Goal: Task Accomplishment & Management: Manage account settings

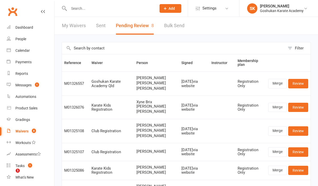
select select "25"
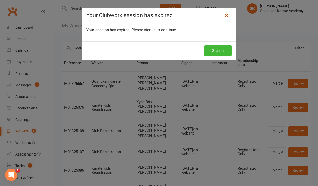
click at [226, 15] on icon at bounding box center [226, 15] width 6 height 6
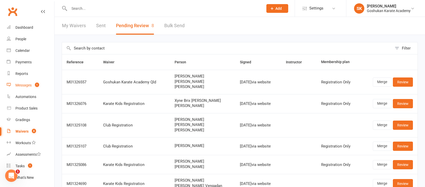
click at [22, 83] on div "Messages" at bounding box center [23, 85] width 16 height 4
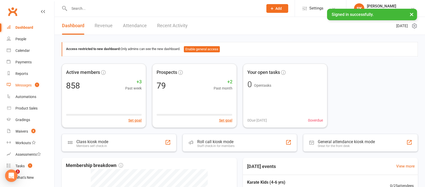
click at [22, 85] on div "Messages" at bounding box center [23, 85] width 16 height 4
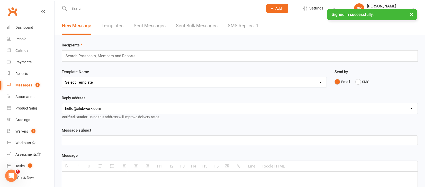
click at [243, 27] on link "SMS Replies 1" at bounding box center [243, 26] width 31 height 18
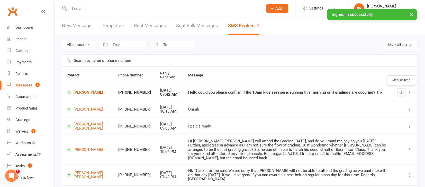
click at [400, 92] on icon "button" at bounding box center [401, 93] width 4 height 4
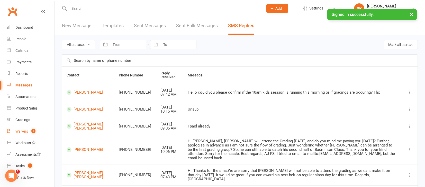
click at [20, 131] on div "Waivers" at bounding box center [21, 131] width 13 height 4
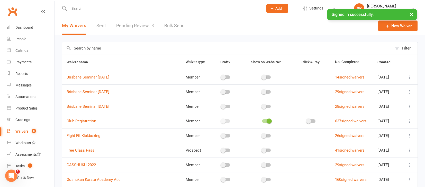
click at [132, 24] on link "Pending Review 8" at bounding box center [135, 26] width 38 height 18
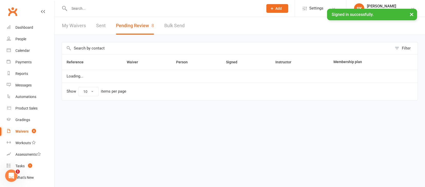
select select "25"
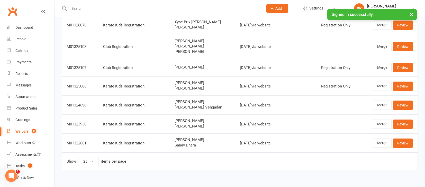
scroll to position [82, 0]
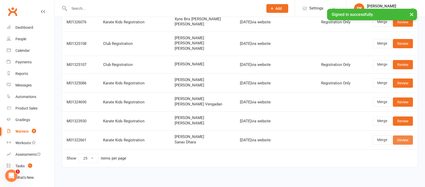
click at [404, 139] on link "Review" at bounding box center [402, 140] width 20 height 9
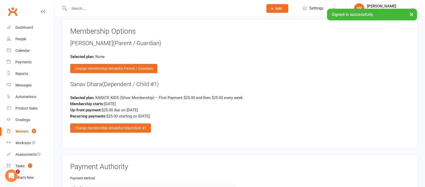
scroll to position [669, 0]
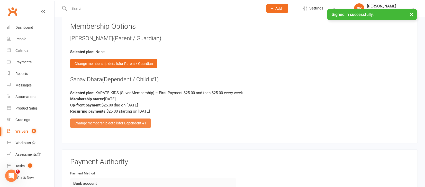
click at [106, 119] on div "Change membership details for Dependent #1" at bounding box center [110, 123] width 81 height 9
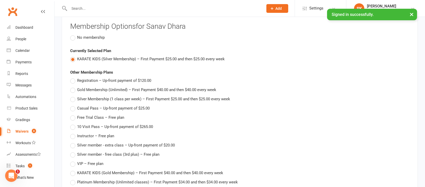
click at [105, 78] on span "Registration – Up-front payment of $120.00" at bounding box center [114, 80] width 74 height 5
click at [73, 78] on input "Registration – Up-front payment of $120.00" at bounding box center [71, 78] width 3 height 0
type input "Registration"
type input "120"
type input "0"
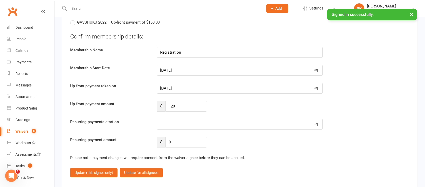
scroll to position [876, 0]
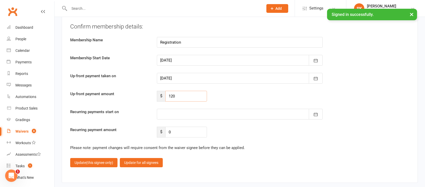
drag, startPoint x: 179, startPoint y: 92, endPoint x: 140, endPoint y: 92, distance: 38.5
click at [140, 92] on div "Up-front payment amount $ 120" at bounding box center [239, 96] width 347 height 11
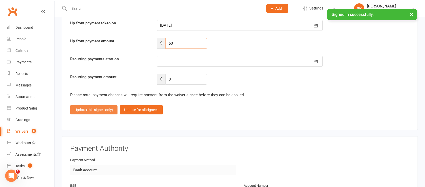
type input "60"
click at [92, 108] on span "(this signee only)" at bounding box center [99, 110] width 27 height 4
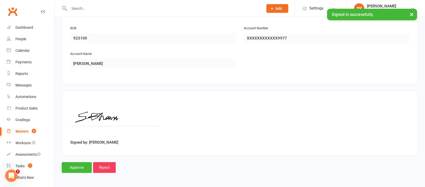
scroll to position [840, 0]
click at [73, 164] on input "Approve" at bounding box center [77, 168] width 30 height 11
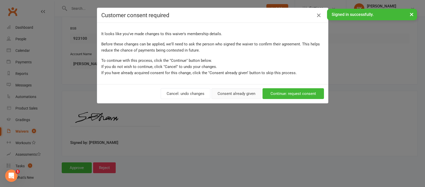
click at [228, 96] on button "Consent already given" at bounding box center [236, 93] width 50 height 11
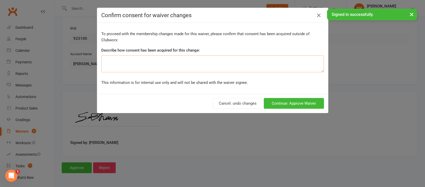
click at [200, 61] on textarea at bounding box center [212, 63] width 222 height 17
type textarea "ok"
click at [299, 100] on button "Continue: Approve Waiver" at bounding box center [294, 103] width 60 height 11
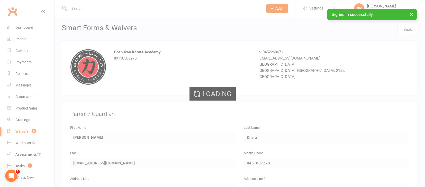
select select "25"
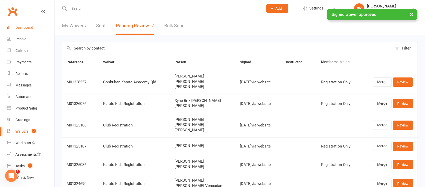
click at [29, 27] on div "Dashboard" at bounding box center [24, 27] width 18 height 4
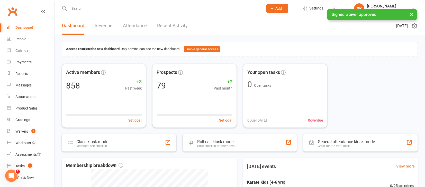
click at [80, 8] on input "text" at bounding box center [164, 8] width 192 height 7
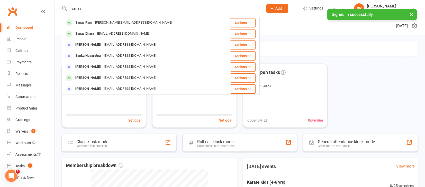
type input "satnav"
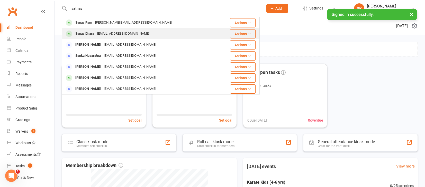
drag, startPoint x: 89, startPoint y: 20, endPoint x: 85, endPoint y: 33, distance: 13.9
click at [85, 33] on div "Sanav Dhara" at bounding box center [85, 33] width 22 height 7
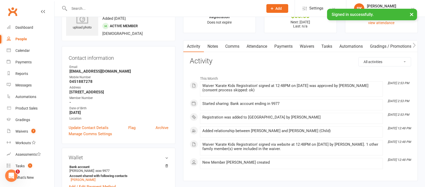
scroll to position [26, 0]
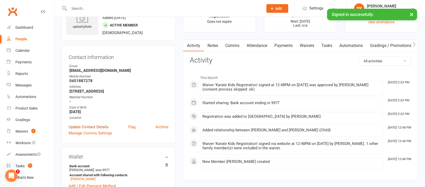
click at [81, 126] on link "Update Contact Details" at bounding box center [89, 127] width 40 height 6
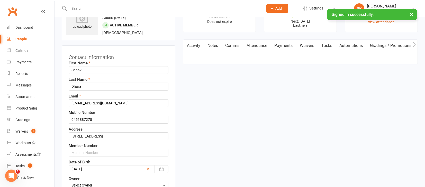
scroll to position [24, 0]
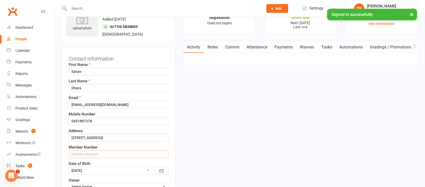
click at [80, 153] on input "text" at bounding box center [119, 155] width 100 height 8
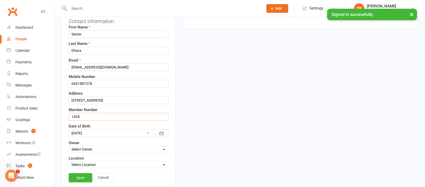
scroll to position [63, 0]
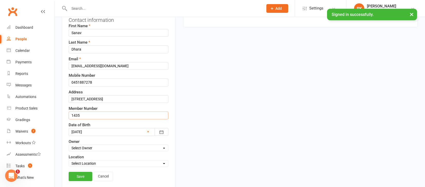
type input "1435"
select select "2"
click at [80, 175] on link "Save" at bounding box center [81, 176] width 24 height 9
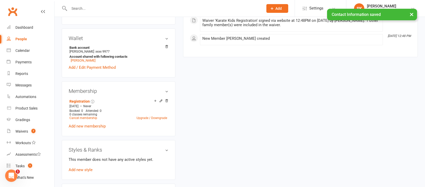
scroll to position [153, 0]
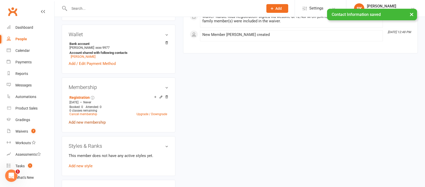
click at [92, 122] on link "Add new membership" at bounding box center [87, 122] width 37 height 5
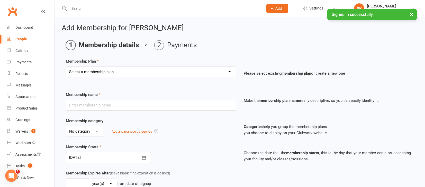
select select "12"
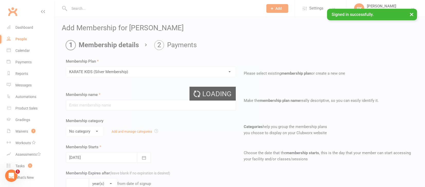
type input "KARATE KIDS (Silver Membership)"
select select "2"
type input "0"
type input "1"
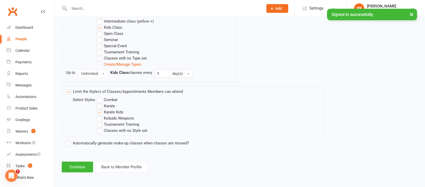
scroll to position [310, 0]
click at [69, 140] on label "Automatically generate make-up classes when classes are missed?" at bounding box center [127, 143] width 123 height 6
click at [69, 140] on input "Automatically generate make-up classes when classes are missed?" at bounding box center [67, 140] width 3 height 0
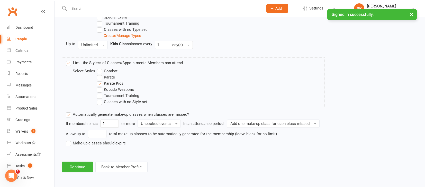
scroll to position [338, 0]
click at [68, 140] on label "Make-up classes should expire" at bounding box center [96, 143] width 60 height 6
click at [68, 140] on input "Make-up classes should expire" at bounding box center [67, 140] width 3 height 0
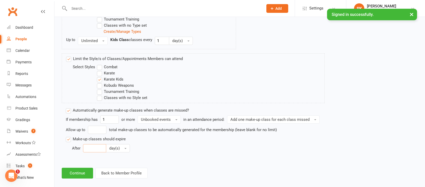
click at [91, 149] on input "number" at bounding box center [94, 148] width 23 height 8
type input "6"
click at [119, 150] on span "day(s)" at bounding box center [114, 148] width 11 height 5
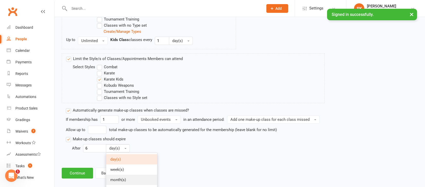
click at [117, 177] on link "month(s)" at bounding box center [131, 180] width 51 height 10
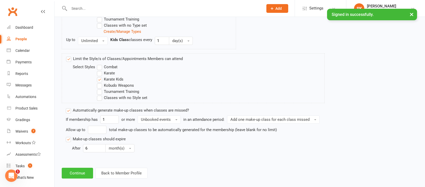
click at [74, 173] on button "Continue" at bounding box center [77, 173] width 31 height 11
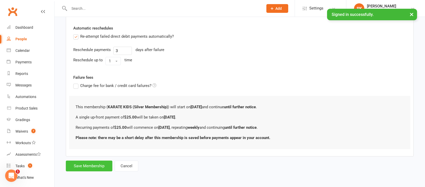
scroll to position [180, 0]
click at [89, 161] on button "Save Membership" at bounding box center [89, 166] width 46 height 11
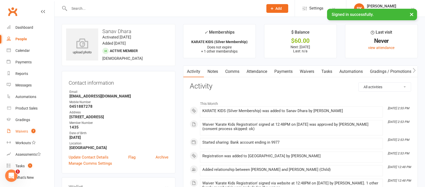
click at [24, 131] on div "Waivers" at bounding box center [21, 131] width 13 height 4
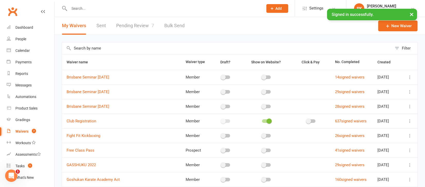
click at [140, 26] on link "Pending Review 7" at bounding box center [135, 26] width 38 height 18
select select "25"
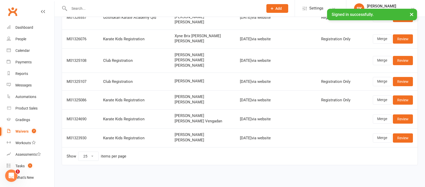
scroll to position [67, 0]
click at [402, 135] on link "Review" at bounding box center [402, 138] width 20 height 9
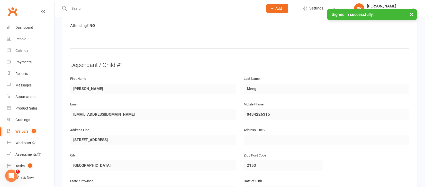
scroll to position [253, 0]
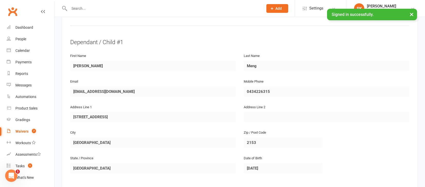
click at [44, 12] on icon at bounding box center [43, 12] width 4 height 4
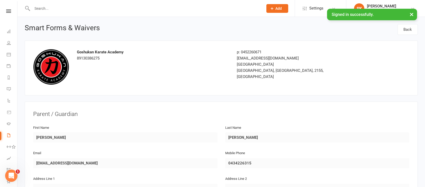
select select "25"
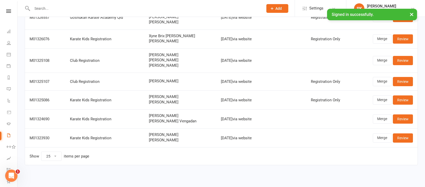
scroll to position [67, 0]
click at [401, 116] on link "Review" at bounding box center [402, 119] width 20 height 9
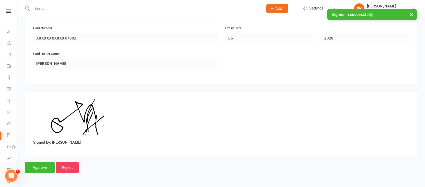
scroll to position [840, 0]
click at [34, 163] on input "Approve" at bounding box center [40, 168] width 30 height 11
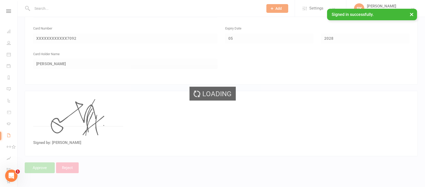
select select "25"
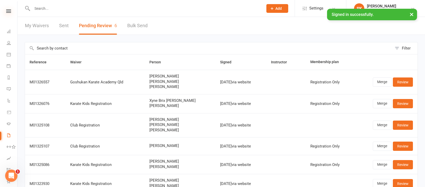
click at [8, 10] on icon at bounding box center [8, 11] width 5 height 3
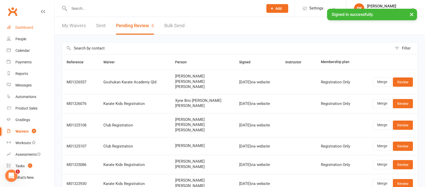
click at [20, 26] on div "Dashboard" at bounding box center [24, 27] width 18 height 4
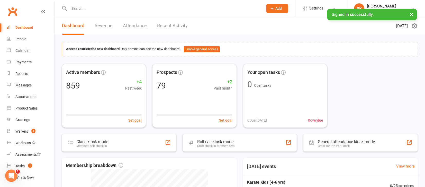
click at [169, 27] on link "Recent Activity" at bounding box center [172, 26] width 31 height 18
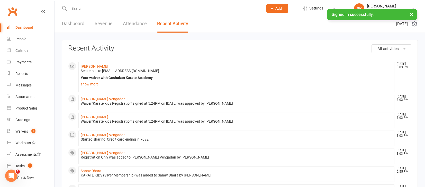
scroll to position [3, 0]
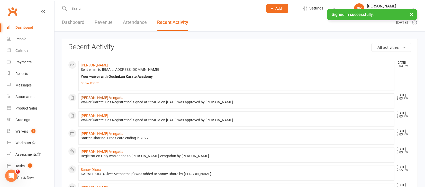
click at [89, 98] on link "[PERSON_NAME] Vengadan" at bounding box center [103, 98] width 45 height 4
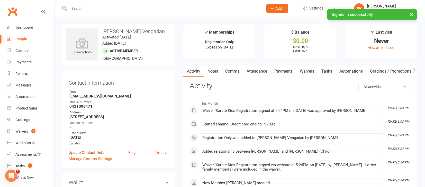
click at [83, 152] on link "Update Contact Details" at bounding box center [89, 153] width 40 height 6
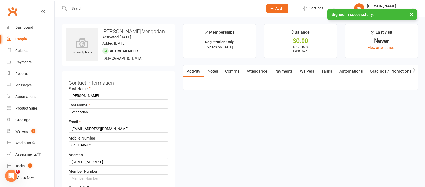
scroll to position [24, 0]
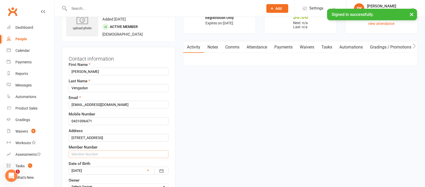
click at [81, 154] on input "text" at bounding box center [119, 155] width 100 height 8
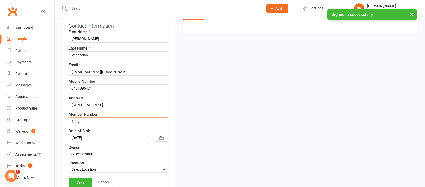
scroll to position [62, 0]
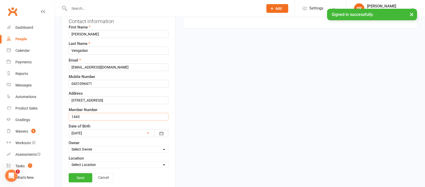
type input "1443"
select select "2"
click at [78, 177] on link "Save" at bounding box center [81, 177] width 24 height 9
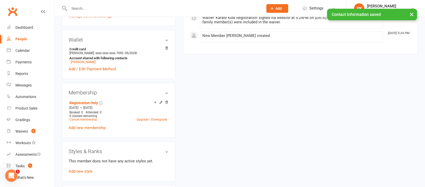
scroll to position [149, 0]
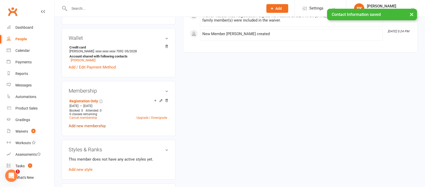
click at [88, 125] on link "Add new membership" at bounding box center [87, 126] width 37 height 5
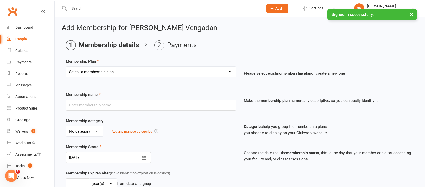
select select "12"
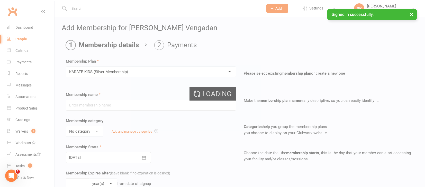
type input "KARATE KIDS (Silver Membership)"
select select "2"
type input "0"
type input "1"
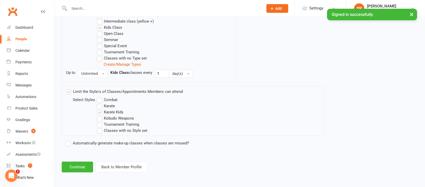
scroll to position [310, 0]
click at [69, 140] on label "Automatically generate make-up classes when classes are missed?" at bounding box center [127, 143] width 123 height 6
click at [69, 140] on input "Automatically generate make-up classes when classes are missed?" at bounding box center [67, 140] width 3 height 0
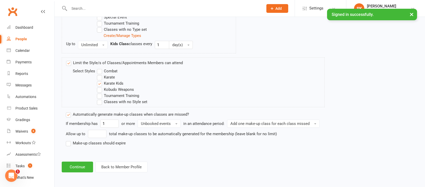
scroll to position [338, 0]
click at [68, 140] on label "Make-up classes should expire" at bounding box center [96, 143] width 60 height 6
click at [68, 140] on input "Make-up classes should expire" at bounding box center [67, 140] width 3 height 0
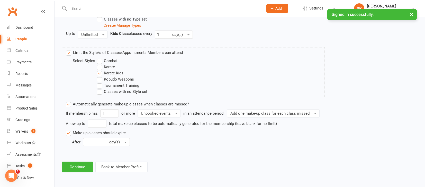
scroll to position [349, 0]
click at [94, 138] on input "number" at bounding box center [94, 142] width 23 height 8
type input "6"
click at [120, 140] on button "day(s)" at bounding box center [118, 142] width 24 height 8
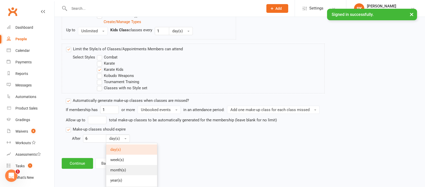
click at [115, 171] on span "month(s)" at bounding box center [118, 170] width 16 height 5
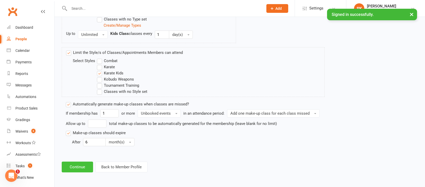
click at [72, 162] on button "Continue" at bounding box center [77, 167] width 31 height 11
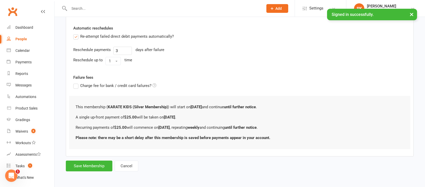
scroll to position [180, 0]
click at [84, 163] on button "Save Membership" at bounding box center [89, 166] width 46 height 11
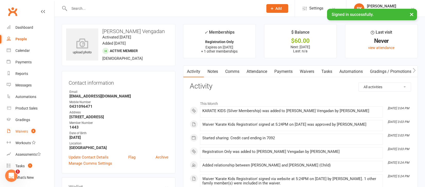
click at [21, 131] on div "Waivers" at bounding box center [21, 131] width 13 height 4
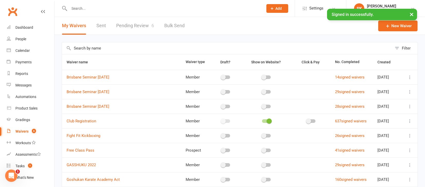
click at [19, 130] on div "Waivers" at bounding box center [21, 131] width 13 height 4
click at [135, 27] on link "Pending Review 6" at bounding box center [135, 26] width 38 height 18
select select "25"
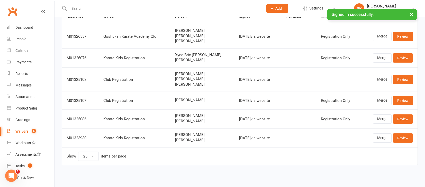
scroll to position [49, 0]
click at [403, 115] on link "Review" at bounding box center [402, 119] width 20 height 9
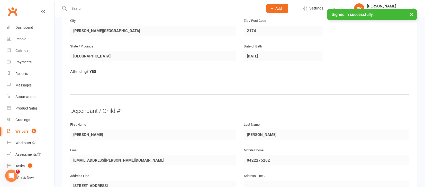
scroll to position [48, 0]
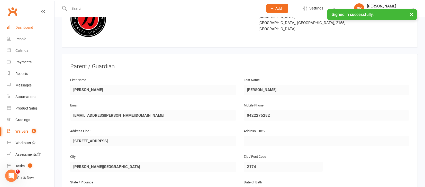
click at [24, 27] on div "Dashboard" at bounding box center [24, 27] width 18 height 4
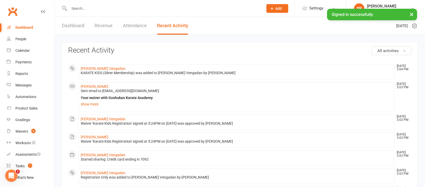
click at [90, 89] on span "Sent email to [EMAIL_ADDRESS][DOMAIN_NAME]" at bounding box center [120, 91] width 78 height 4
click at [95, 86] on link "[PERSON_NAME]" at bounding box center [94, 87] width 27 height 4
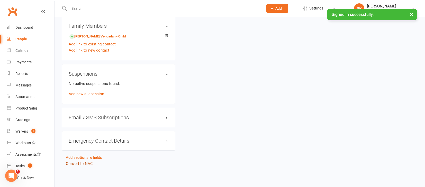
scroll to position [300, 0]
click at [78, 162] on link "Convert to NAC" at bounding box center [79, 164] width 27 height 5
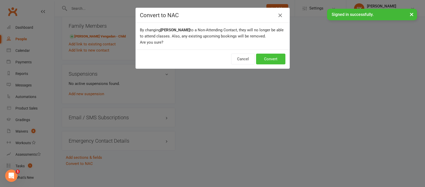
click at [270, 58] on button "Convert" at bounding box center [270, 59] width 29 height 11
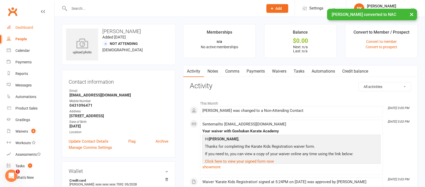
click at [22, 26] on div "Dashboard" at bounding box center [24, 27] width 18 height 4
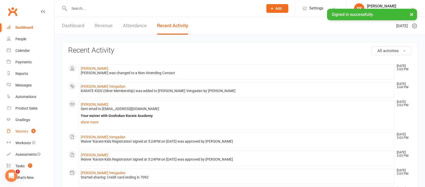
click at [18, 131] on div "Waivers" at bounding box center [21, 131] width 13 height 4
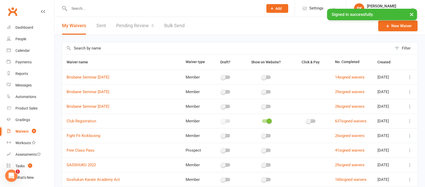
click at [136, 27] on link "Pending Review 6" at bounding box center [135, 26] width 38 height 18
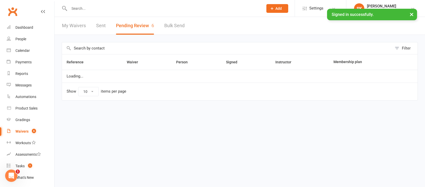
select select "25"
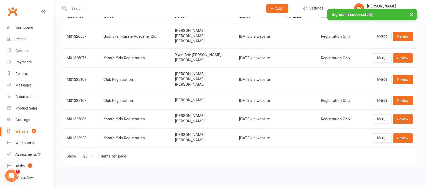
scroll to position [49, 0]
click at [402, 115] on link "Review" at bounding box center [402, 119] width 20 height 9
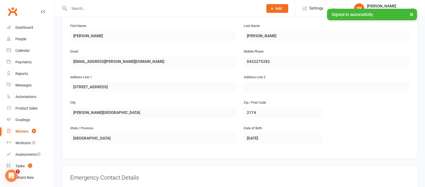
scroll to position [255, 0]
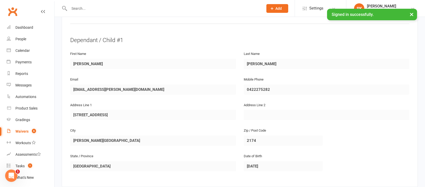
click at [20, 131] on div "Waivers" at bounding box center [21, 131] width 13 height 4
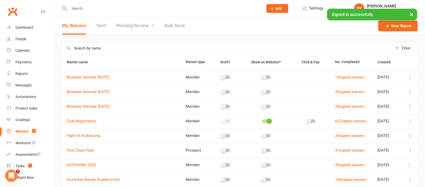
click at [136, 24] on link "Pending Review 6" at bounding box center [135, 26] width 38 height 18
select select "25"
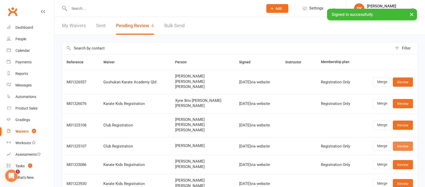
click at [406, 144] on link "Review" at bounding box center [402, 146] width 20 height 9
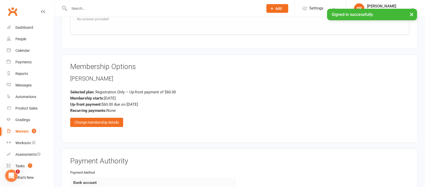
scroll to position [485, 0]
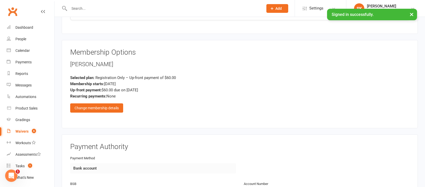
click at [21, 132] on div "Waivers" at bounding box center [21, 131] width 13 height 4
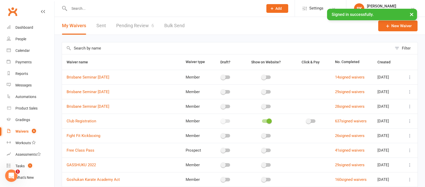
click at [132, 25] on link "Pending Review 6" at bounding box center [135, 26] width 38 height 18
select select "25"
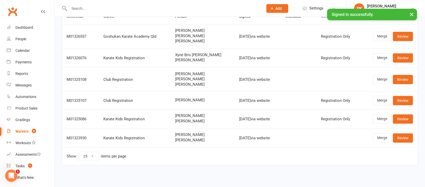
scroll to position [49, 0]
click at [402, 76] on link "Review" at bounding box center [402, 79] width 20 height 9
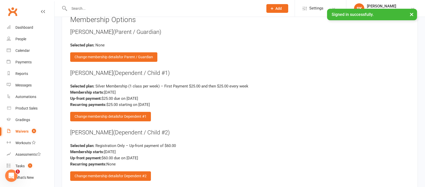
scroll to position [884, 0]
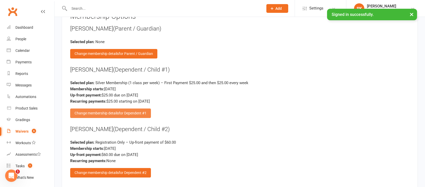
click at [110, 109] on div "Change membership details for Dependent #1" at bounding box center [110, 113] width 81 height 9
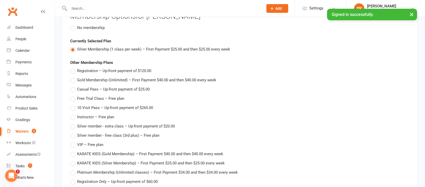
click at [105, 68] on span "Registration – Up-front payment of $120.00" at bounding box center [114, 70] width 74 height 5
click at [73, 68] on input "Registration – Up-front payment of $120.00" at bounding box center [71, 68] width 3 height 0
type input "Registration"
type input "120"
type input "0"
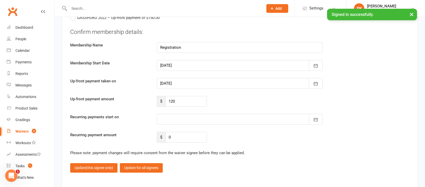
scroll to position [1088, 0]
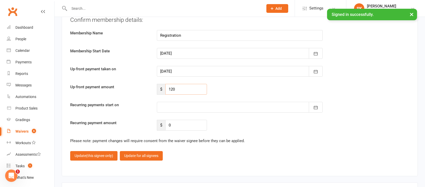
drag, startPoint x: 183, startPoint y: 85, endPoint x: 148, endPoint y: 85, distance: 34.9
click at [148, 85] on div "Up-front payment amount $ 120" at bounding box center [239, 89] width 347 height 11
type input "60"
click at [91, 154] on span "(this signee only)" at bounding box center [99, 156] width 27 height 4
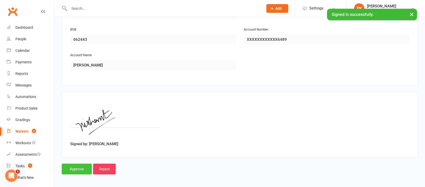
scroll to position [1103, 0]
click at [74, 164] on input "Approve" at bounding box center [77, 169] width 30 height 11
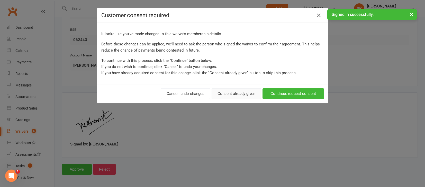
click at [232, 93] on button "Consent already given" at bounding box center [236, 93] width 50 height 11
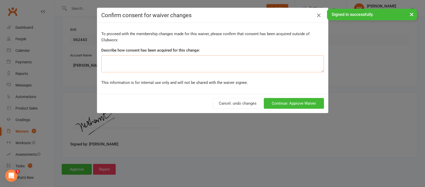
click at [210, 64] on textarea at bounding box center [212, 63] width 222 height 17
type textarea "ok"
click at [296, 104] on button "Continue: Approve Waiver" at bounding box center [294, 103] width 60 height 11
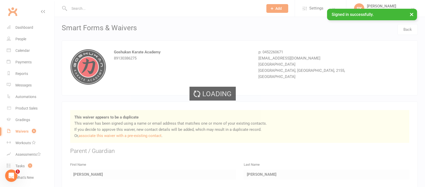
select select "25"
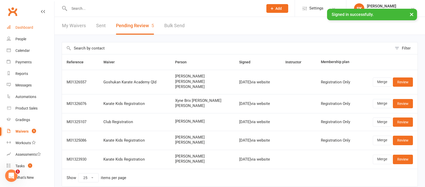
click at [25, 26] on div "Dashboard" at bounding box center [24, 27] width 18 height 4
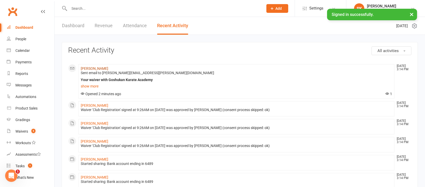
click at [90, 68] on link "[PERSON_NAME]" at bounding box center [94, 69] width 27 height 4
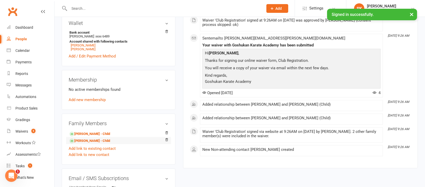
scroll to position [163, 0]
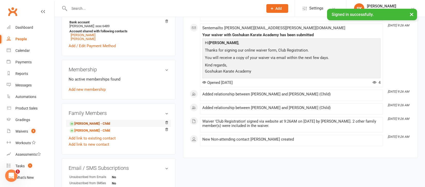
click at [85, 121] on link "[PERSON_NAME] - Child" at bounding box center [89, 123] width 41 height 5
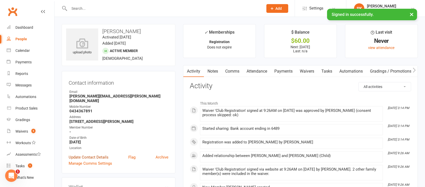
click at [85, 154] on link "Update Contact Details" at bounding box center [89, 157] width 40 height 6
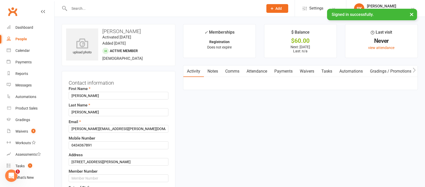
scroll to position [24, 0]
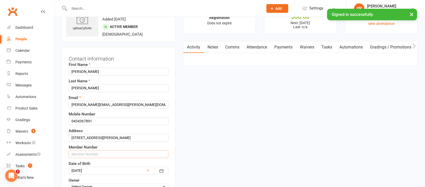
click at [86, 155] on input "text" at bounding box center [119, 155] width 100 height 8
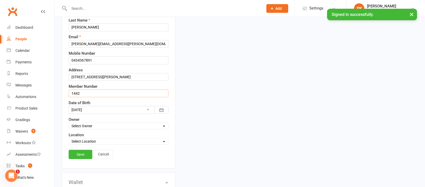
scroll to position [93, 0]
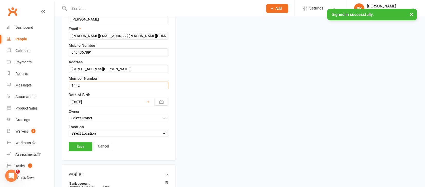
type input "1442"
select select "2"
click at [80, 146] on link "Save" at bounding box center [81, 146] width 24 height 9
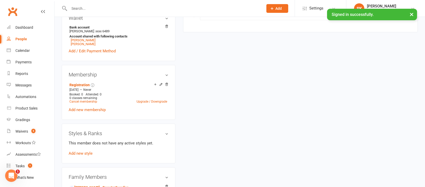
scroll to position [213, 0]
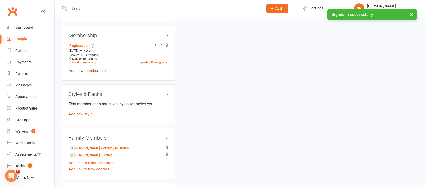
click at [79, 68] on link "Add new membership" at bounding box center [87, 70] width 37 height 5
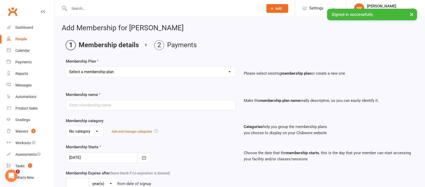
select select "3"
type input "Silver Membership (1 class per week)"
select select "2"
type input "0"
type input "1"
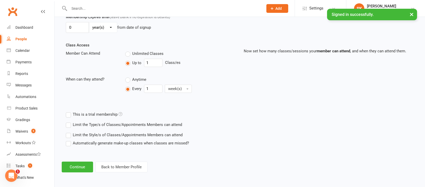
scroll to position [161, 0]
click at [68, 140] on label "Automatically generate make-up classes when classes are missed?" at bounding box center [127, 143] width 123 height 6
click at [68, 140] on input "Automatically generate make-up classes when classes are missed?" at bounding box center [67, 140] width 3 height 0
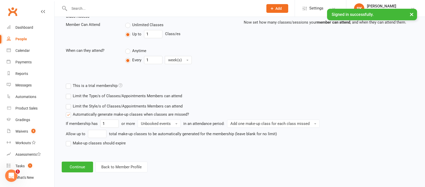
scroll to position [189, 0]
click at [69, 140] on label "Make-up classes should expire" at bounding box center [96, 143] width 60 height 6
click at [69, 140] on input "Make-up classes should expire" at bounding box center [67, 140] width 3 height 0
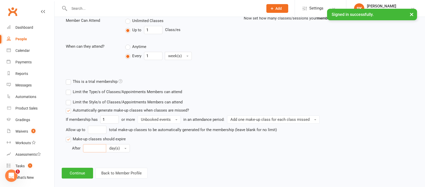
click at [93, 148] on input "number" at bounding box center [94, 148] width 23 height 8
type input "6"
click at [115, 150] on span "day(s)" at bounding box center [114, 148] width 11 height 5
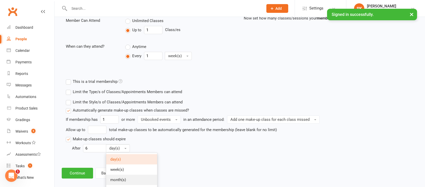
click at [114, 180] on span "month(s)" at bounding box center [118, 180] width 16 height 5
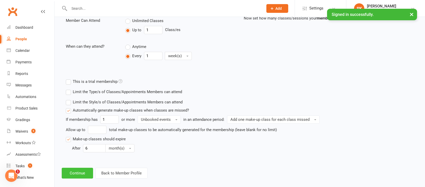
click at [73, 173] on button "Continue" at bounding box center [77, 173] width 31 height 11
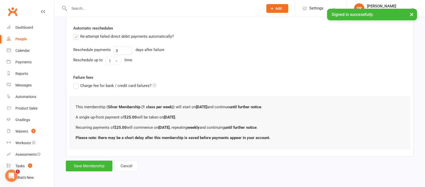
scroll to position [180, 0]
click at [84, 162] on button "Save Membership" at bounding box center [89, 166] width 46 height 11
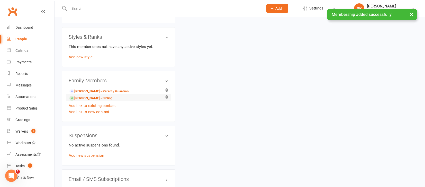
scroll to position [303, 0]
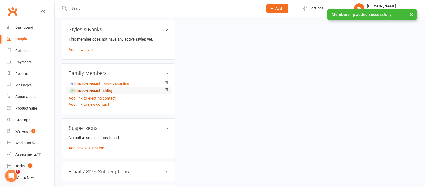
click at [84, 88] on link "[PERSON_NAME] - Sibling" at bounding box center [90, 90] width 43 height 5
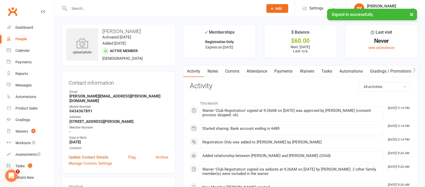
click at [80, 154] on link "Update Contact Details" at bounding box center [89, 157] width 40 height 6
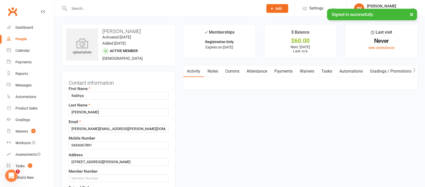
scroll to position [24, 0]
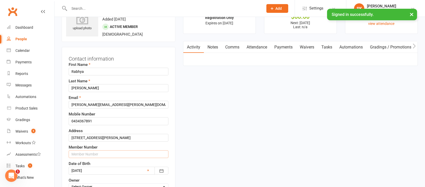
click at [79, 153] on input "text" at bounding box center [119, 155] width 100 height 8
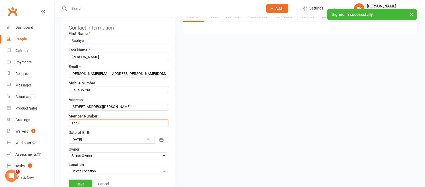
scroll to position [68, 0]
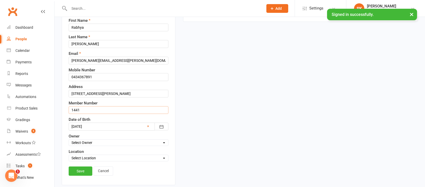
type input "1441"
select select "2"
click at [80, 172] on link "Save" at bounding box center [81, 171] width 24 height 9
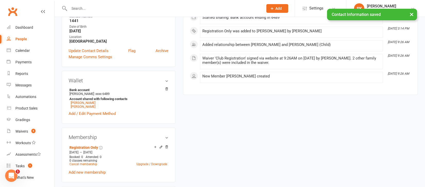
scroll to position [129, 0]
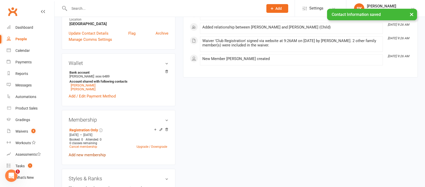
click at [83, 153] on link "Add new membership" at bounding box center [87, 155] width 37 height 5
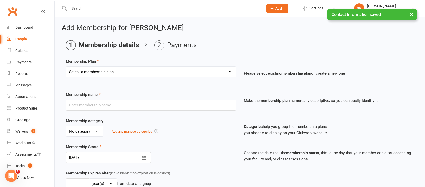
select select "3"
type input "Silver Membership (1 class per week)"
select select "2"
type input "0"
type input "1"
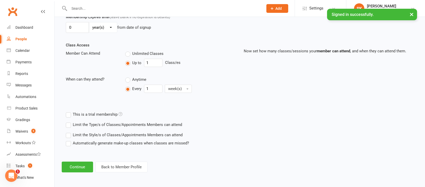
scroll to position [161, 0]
click at [69, 140] on label "Automatically generate make-up classes when classes are missed?" at bounding box center [127, 143] width 123 height 6
click at [69, 140] on input "Automatically generate make-up classes when classes are missed?" at bounding box center [67, 140] width 3 height 0
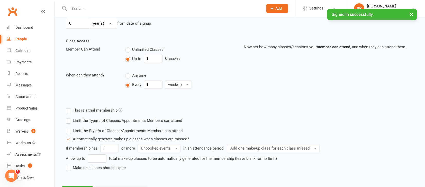
click at [69, 168] on label "Make-up classes should expire" at bounding box center [96, 168] width 60 height 6
click at [69, 165] on input "Make-up classes should expire" at bounding box center [67, 165] width 3 height 0
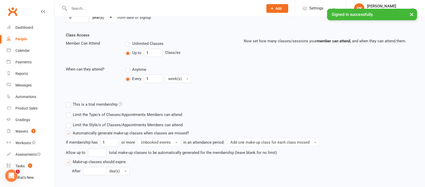
scroll to position [171, 0]
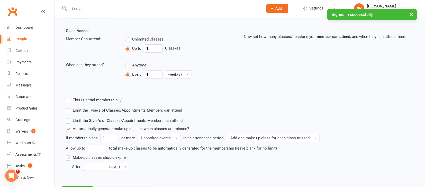
click at [88, 167] on input "number" at bounding box center [94, 167] width 23 height 8
type input "6"
click at [123, 166] on button "day(s)" at bounding box center [118, 167] width 24 height 8
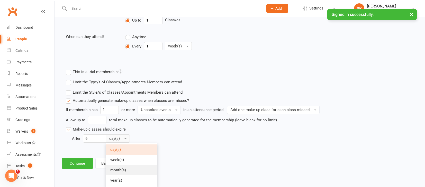
scroll to position [200, 0]
click at [116, 172] on span "month(s)" at bounding box center [118, 170] width 16 height 5
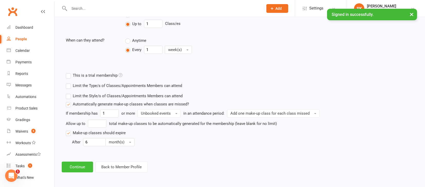
click at [74, 163] on button "Continue" at bounding box center [77, 167] width 31 height 11
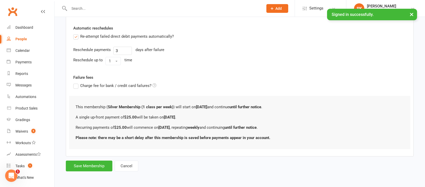
scroll to position [0, 0]
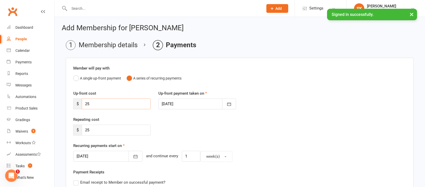
click at [90, 103] on input "25" at bounding box center [116, 104] width 69 height 11
type input "20"
click at [130, 128] on input "25" at bounding box center [116, 130] width 69 height 11
type input "20"
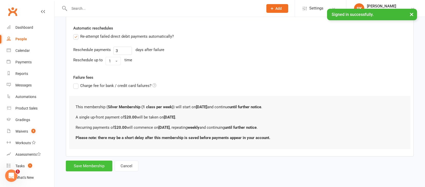
scroll to position [180, 0]
click at [80, 161] on button "Save Membership" at bounding box center [89, 166] width 46 height 11
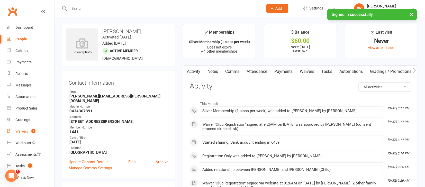
click at [24, 134] on link "Waivers 5" at bounding box center [31, 132] width 48 height 12
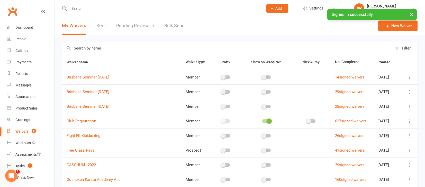
click at [132, 26] on link "Pending Review 5" at bounding box center [135, 26] width 38 height 18
select select "25"
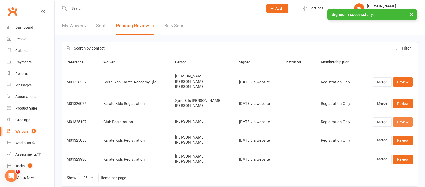
click at [401, 123] on link "Review" at bounding box center [402, 122] width 20 height 9
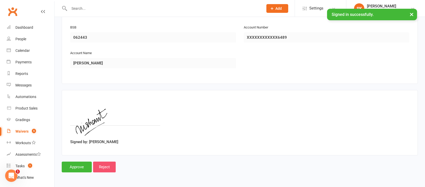
scroll to position [642, 0]
click at [105, 163] on input "Reject" at bounding box center [104, 167] width 23 height 11
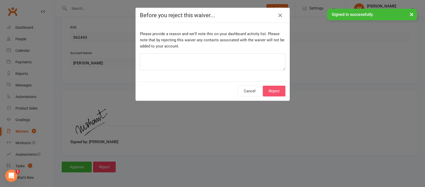
click at [271, 91] on button "Reject" at bounding box center [274, 91] width 23 height 11
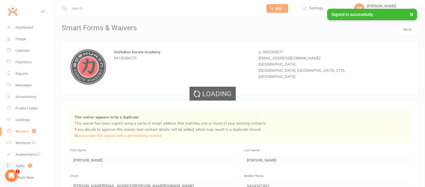
select select "25"
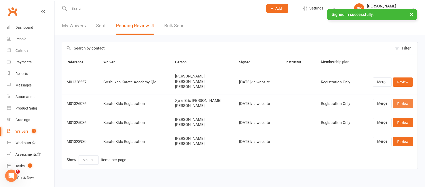
click at [403, 104] on link "Review" at bounding box center [402, 103] width 20 height 9
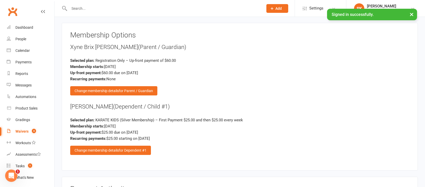
scroll to position [667, 0]
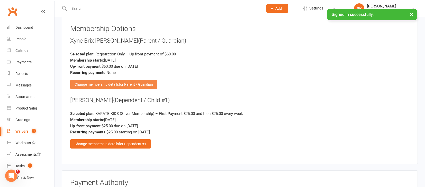
click at [105, 80] on div "Change membership details for Parent / Guardian" at bounding box center [113, 84] width 87 height 9
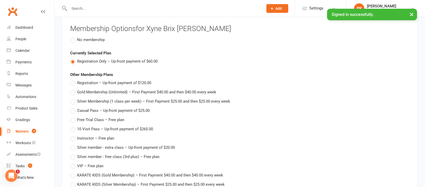
click at [86, 37] on span "No membership" at bounding box center [90, 39] width 27 height 5
click at [73, 37] on input "No membership" at bounding box center [71, 37] width 3 height 0
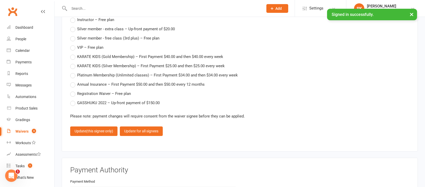
scroll to position [834, 0]
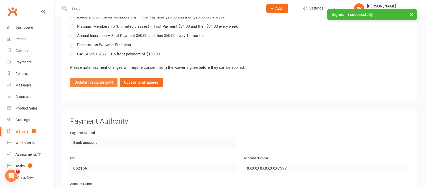
click at [95, 80] on span "(this signee only)" at bounding box center [99, 82] width 27 height 4
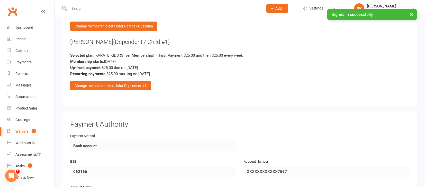
scroll to position [694, 0]
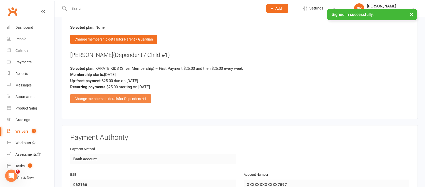
click at [99, 96] on div "Change membership details for Dependent #1" at bounding box center [110, 98] width 81 height 9
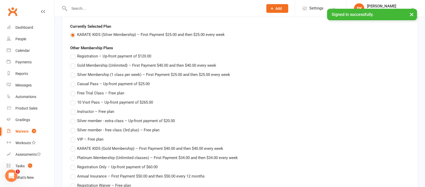
click at [96, 53] on span "Registration – Up-front payment of $120.00" at bounding box center [114, 55] width 74 height 5
click at [73, 53] on input "Registration – Up-front payment of $120.00" at bounding box center [71, 53] width 3 height 0
type input "Registration"
type input "120"
type input "0"
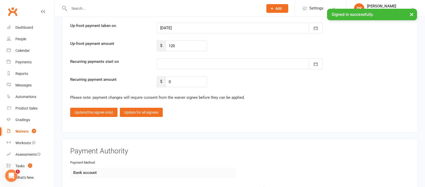
scroll to position [935, 0]
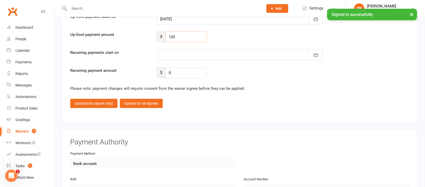
drag, startPoint x: 180, startPoint y: 31, endPoint x: 146, endPoint y: 31, distance: 33.6
click at [146, 32] on div "Up-front payment amount $ 120" at bounding box center [239, 37] width 347 height 11
type input "60"
click at [89, 101] on span "(this signee only)" at bounding box center [99, 103] width 27 height 4
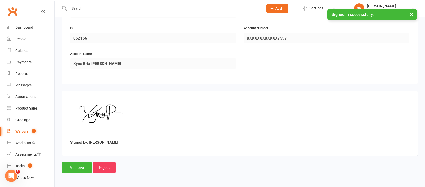
scroll to position [840, 0]
click at [76, 163] on input "Approve" at bounding box center [77, 168] width 30 height 11
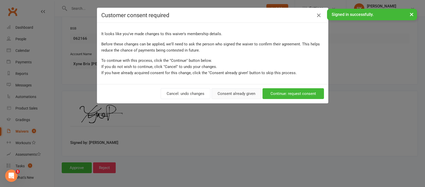
click at [223, 94] on button "Consent already given" at bounding box center [236, 93] width 50 height 11
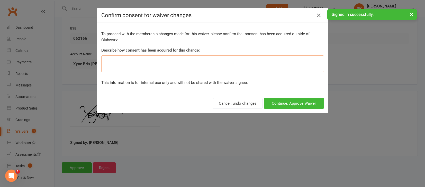
click at [209, 62] on textarea at bounding box center [212, 63] width 222 height 17
type textarea "ok"
click at [289, 100] on button "Continue: Approve Waiver" at bounding box center [294, 103] width 60 height 11
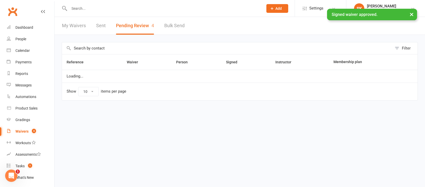
select select "25"
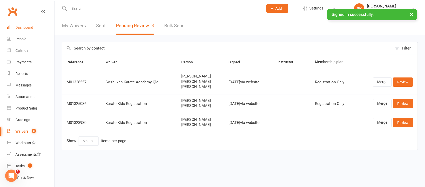
click at [24, 26] on div "Dashboard" at bounding box center [24, 27] width 18 height 4
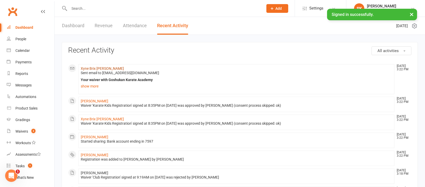
click at [94, 68] on link "Xyne Brix [PERSON_NAME]" at bounding box center [102, 69] width 43 height 4
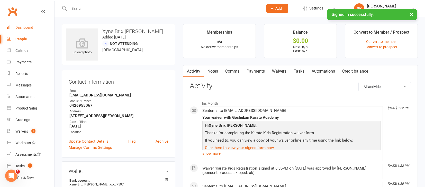
click at [26, 26] on div "Dashboard" at bounding box center [24, 27] width 18 height 4
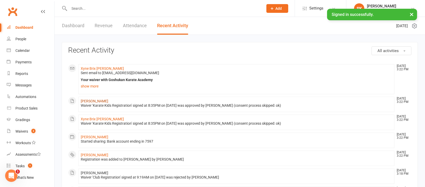
click at [94, 102] on link "[PERSON_NAME]" at bounding box center [94, 101] width 27 height 4
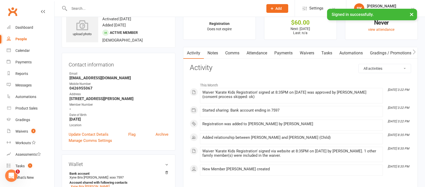
scroll to position [19, 0]
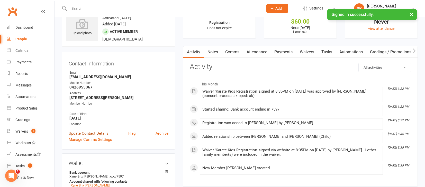
click at [85, 133] on link "Update Contact Details" at bounding box center [89, 133] width 40 height 6
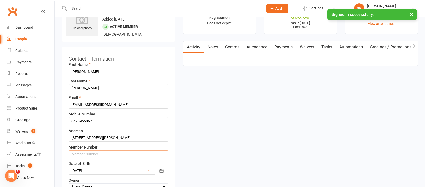
click at [99, 154] on input "text" at bounding box center [119, 155] width 100 height 8
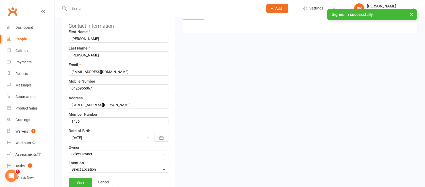
scroll to position [101, 0]
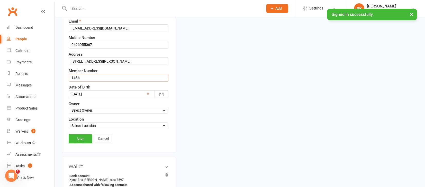
type input "1436"
select select "2"
click at [79, 139] on link "Save" at bounding box center [81, 138] width 24 height 9
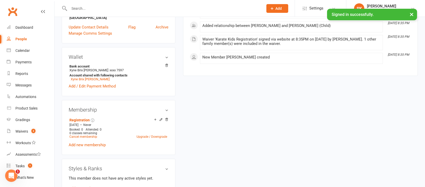
scroll to position [151, 0]
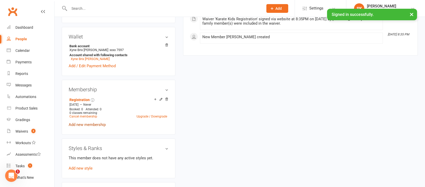
click at [81, 125] on link "Add new membership" at bounding box center [87, 125] width 37 height 5
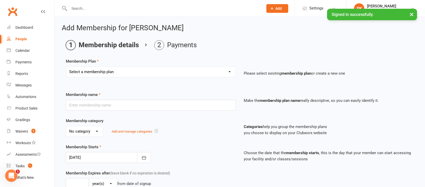
select select "12"
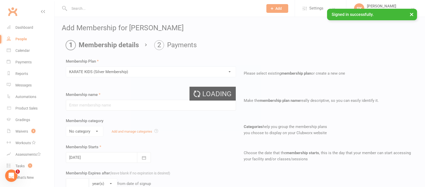
type input "KARATE KIDS (Silver Membership)"
select select "2"
type input "0"
type input "1"
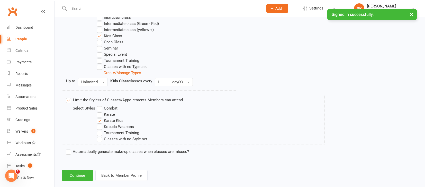
scroll to position [306, 0]
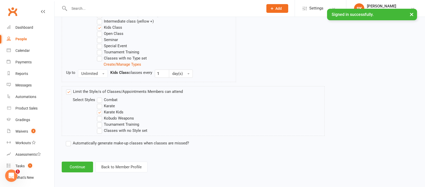
click at [68, 142] on label "Automatically generate make-up classes when classes are missed?" at bounding box center [127, 143] width 123 height 6
click at [68, 140] on input "Automatically generate make-up classes when classes are missed?" at bounding box center [67, 140] width 3 height 0
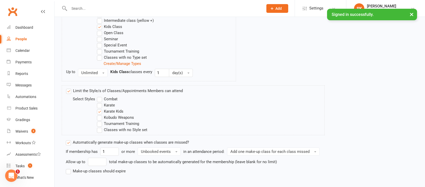
click at [69, 170] on label "Make-up classes should expire" at bounding box center [96, 171] width 60 height 6
click at [69, 168] on input "Make-up classes should expire" at bounding box center [67, 168] width 3 height 0
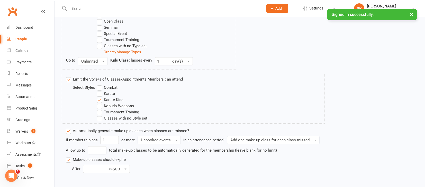
scroll to position [346, 0]
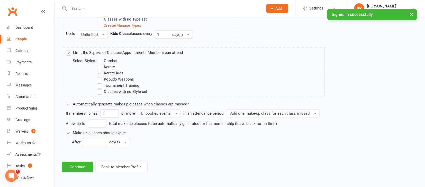
click at [90, 139] on input "number" at bounding box center [94, 142] width 23 height 8
type input "6"
click at [124, 140] on button "day(s)" at bounding box center [118, 142] width 24 height 8
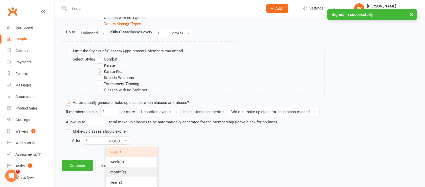
click at [119, 168] on link "month(s)" at bounding box center [131, 172] width 51 height 10
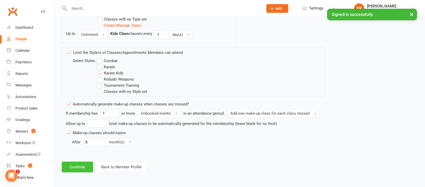
click at [77, 164] on button "Continue" at bounding box center [77, 167] width 31 height 11
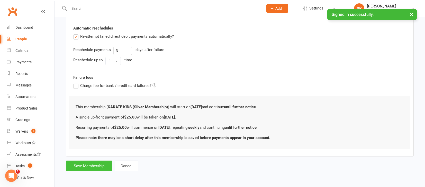
scroll to position [180, 0]
click at [89, 161] on button "Save Membership" at bounding box center [89, 166] width 46 height 11
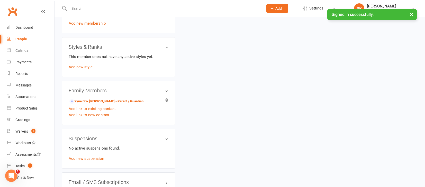
scroll to position [277, 0]
click at [86, 100] on link "Xyne Brix [PERSON_NAME] - Parent / Guardian" at bounding box center [106, 101] width 74 height 5
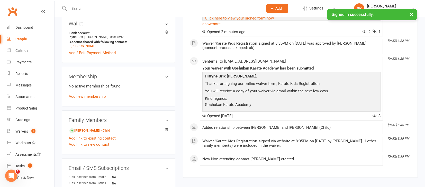
scroll to position [173, 0]
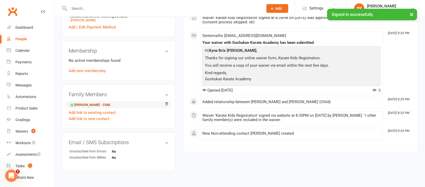
click at [83, 104] on link "[PERSON_NAME] - Child" at bounding box center [89, 104] width 41 height 5
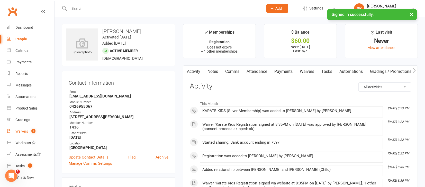
click at [17, 132] on div "Waivers" at bounding box center [21, 131] width 13 height 4
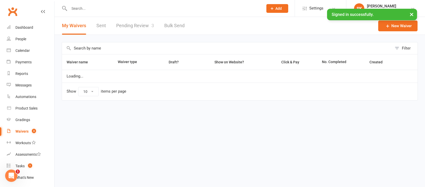
click at [137, 24] on link "Pending Review 3" at bounding box center [135, 26] width 38 height 18
select select "25"
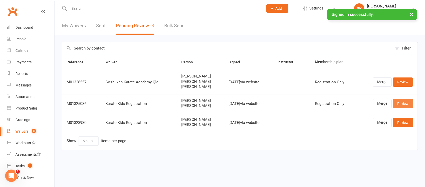
click at [403, 104] on link "Review" at bounding box center [402, 103] width 20 height 9
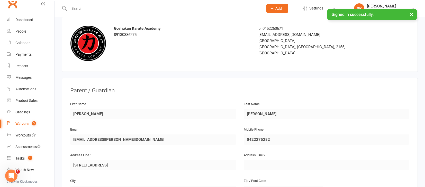
scroll to position [2, 0]
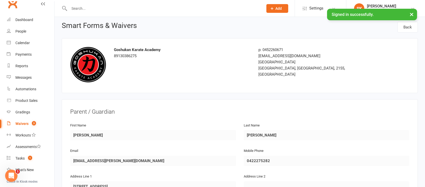
click at [18, 124] on div "Waivers" at bounding box center [21, 124] width 13 height 4
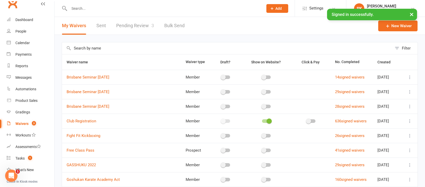
click at [135, 25] on link "Pending Review 3" at bounding box center [135, 26] width 38 height 18
select select "25"
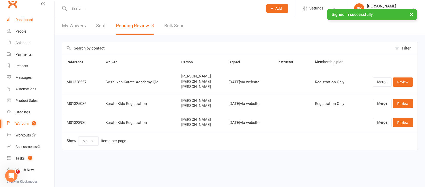
click at [22, 20] on div "Dashboard" at bounding box center [24, 20] width 18 height 4
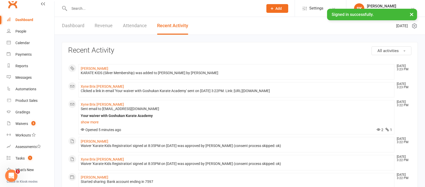
click at [133, 24] on link "Attendance" at bounding box center [135, 26] width 24 height 18
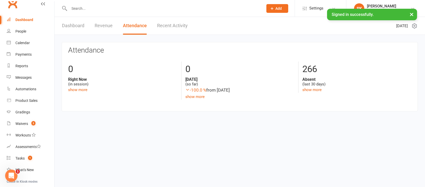
click at [68, 24] on link "Dashboard" at bounding box center [73, 26] width 22 height 18
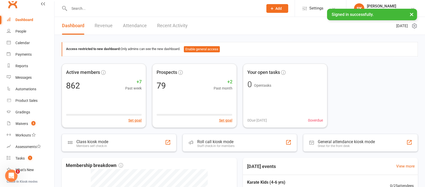
click at [102, 25] on link "Revenue" at bounding box center [104, 26] width 18 height 18
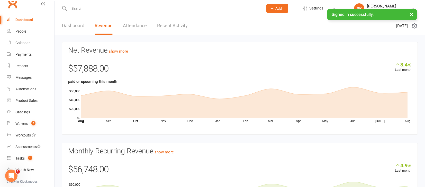
click at [24, 20] on div "Dashboard" at bounding box center [24, 20] width 18 height 4
